Goal: Navigation & Orientation: Find specific page/section

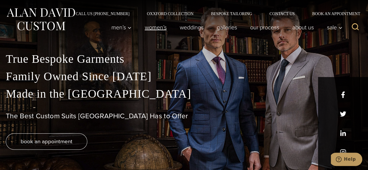
click at [154, 28] on link "Women’s" at bounding box center [155, 28] width 35 height 12
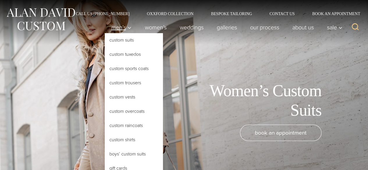
click at [120, 28] on span "Men’s" at bounding box center [121, 27] width 20 height 6
click at [117, 29] on span "Men’s" at bounding box center [121, 27] width 20 height 6
click at [114, 30] on span "Men’s" at bounding box center [121, 27] width 20 height 6
